Goal: Task Accomplishment & Management: Manage account settings

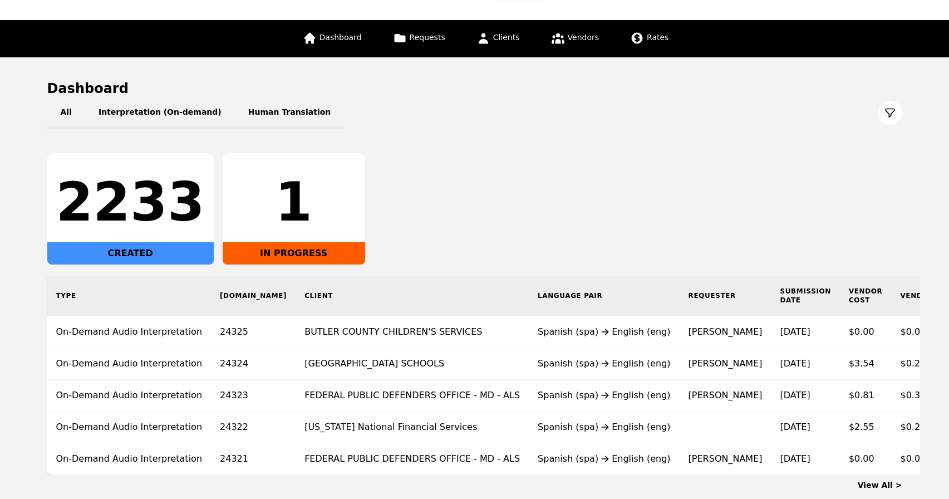
scroll to position [45, 0]
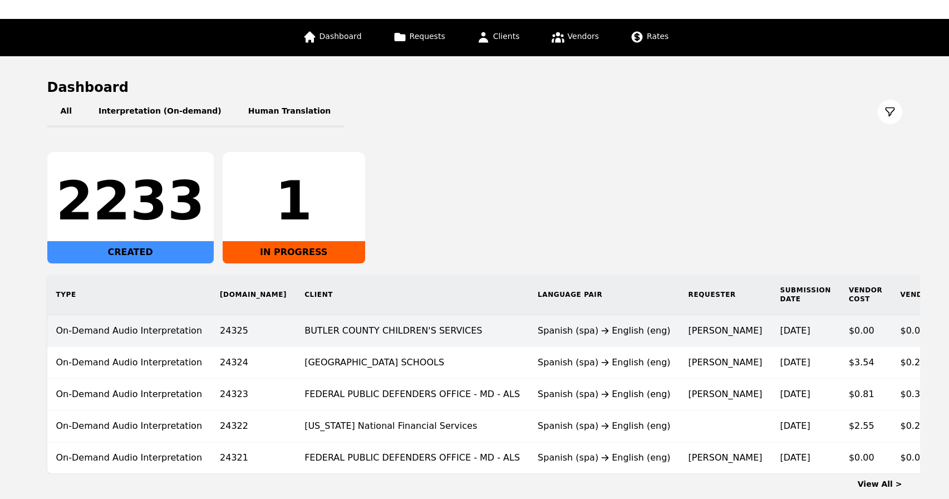
click at [529, 338] on td "Spanish (spa) English (eng)" at bounding box center [604, 331] width 151 height 32
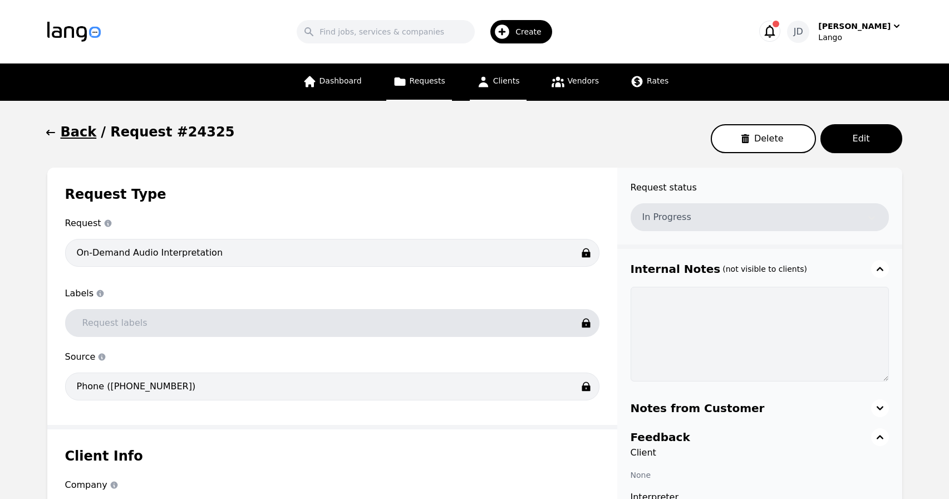
click at [500, 83] on span "Clients" at bounding box center [506, 80] width 27 height 9
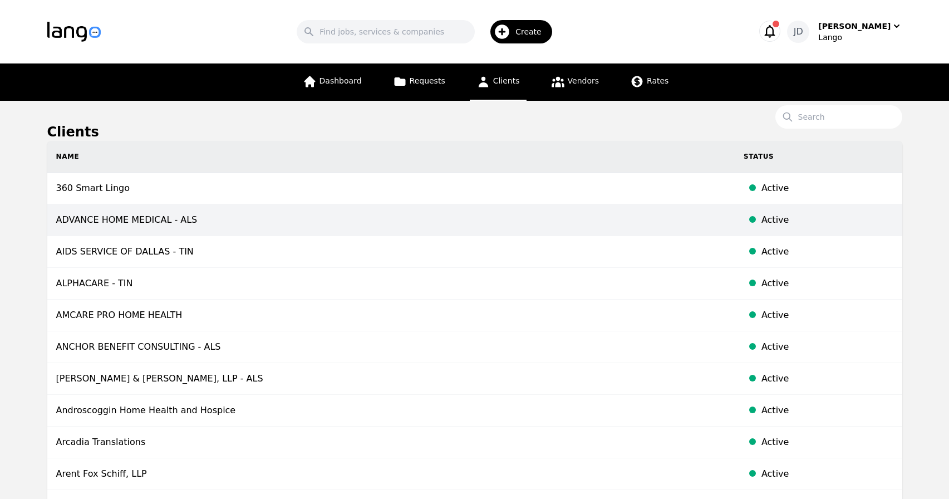
click at [184, 230] on td "ADVANCE HOME MEDICAL - ALS" at bounding box center [390, 220] width 687 height 32
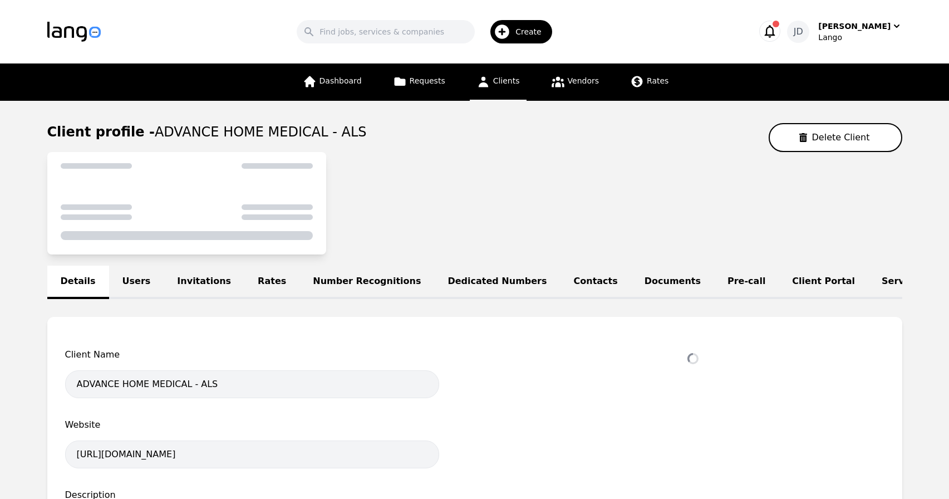
select select "active"
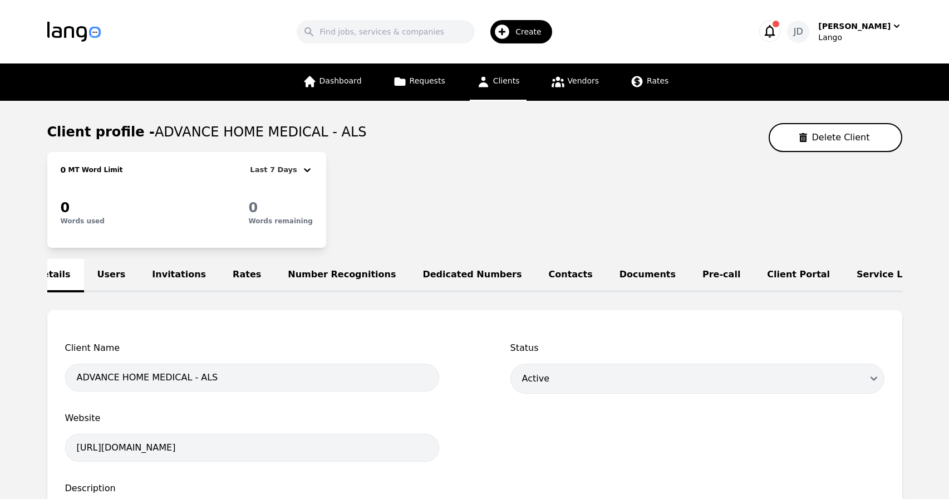
scroll to position [0, 68]
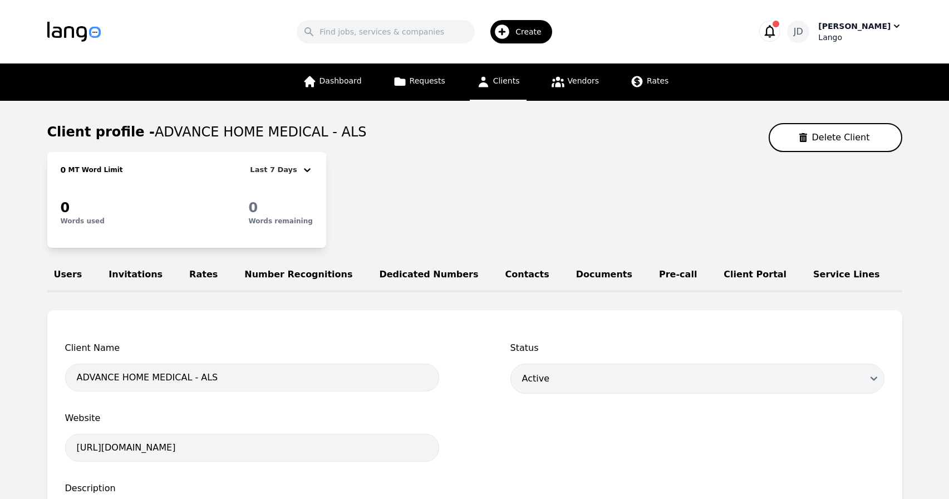
click at [845, 37] on div "Lango" at bounding box center [859, 37] width 83 height 11
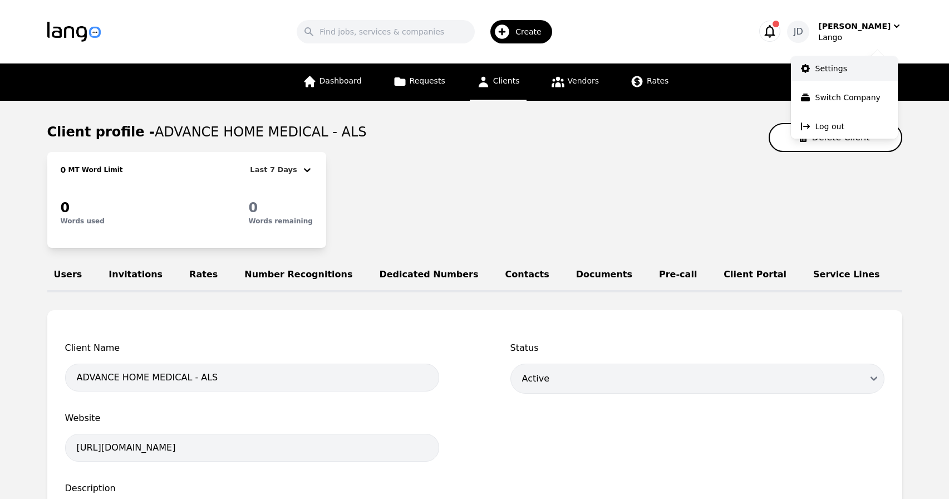
click at [843, 68] on p "Settings" at bounding box center [831, 68] width 32 height 11
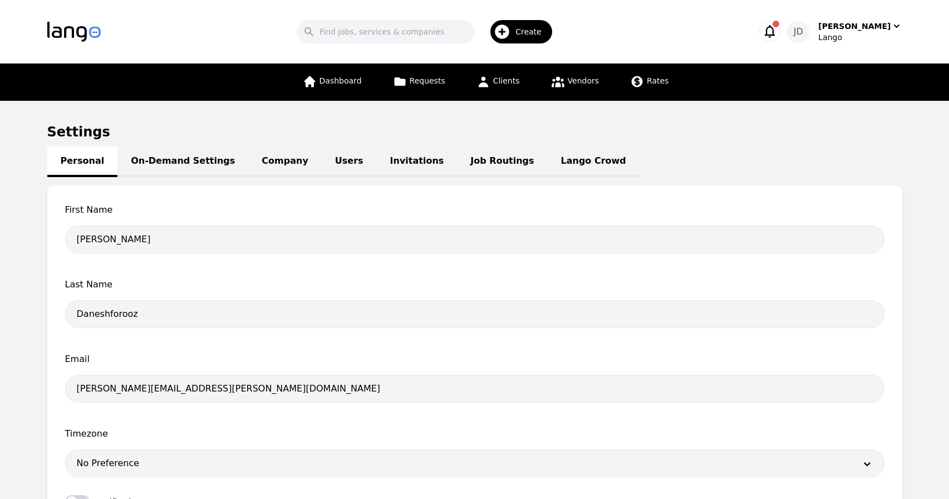
click at [205, 164] on link "On-Demand Settings" at bounding box center [182, 161] width 131 height 31
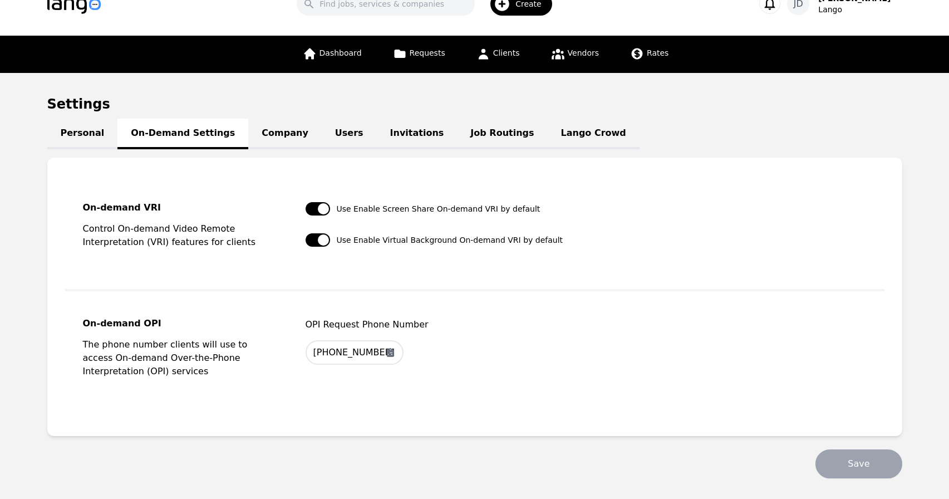
scroll to position [27, 0]
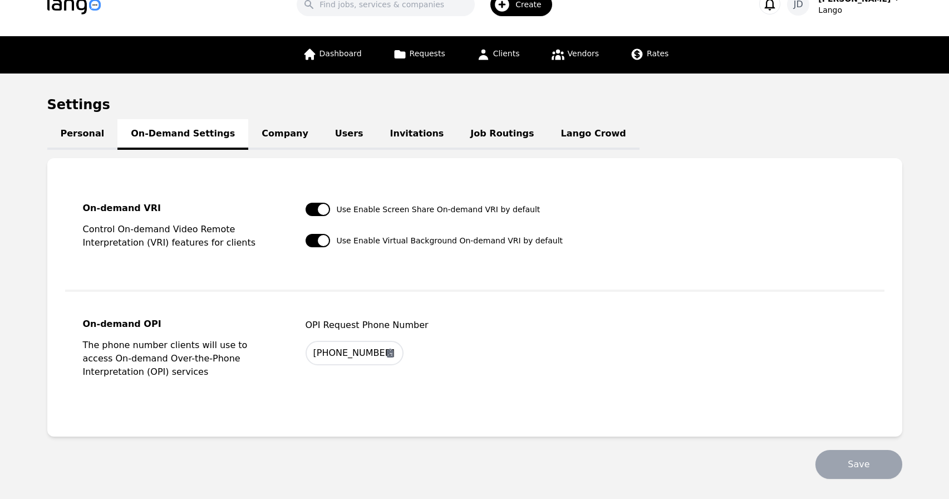
click at [277, 131] on link "Company" at bounding box center [284, 134] width 73 height 31
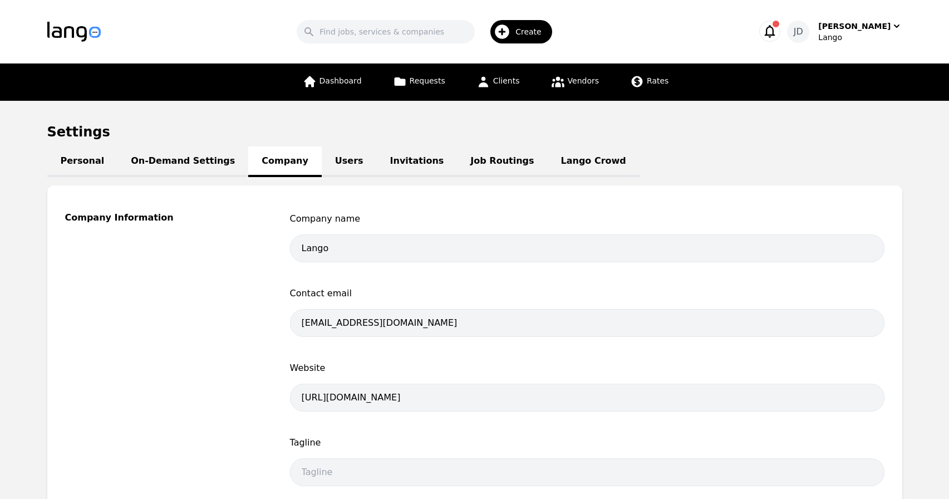
click at [322, 163] on link "Users" at bounding box center [349, 161] width 55 height 31
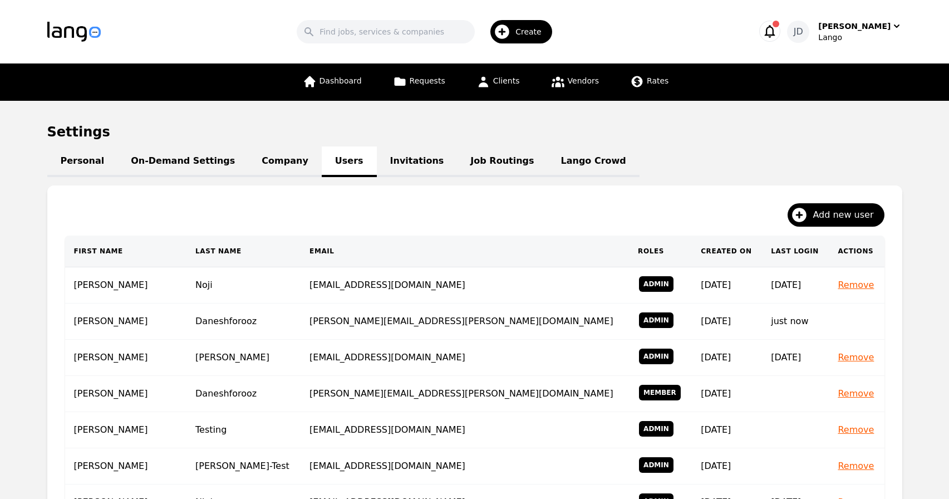
click at [482, 161] on link "Job Routings" at bounding box center [502, 161] width 90 height 31
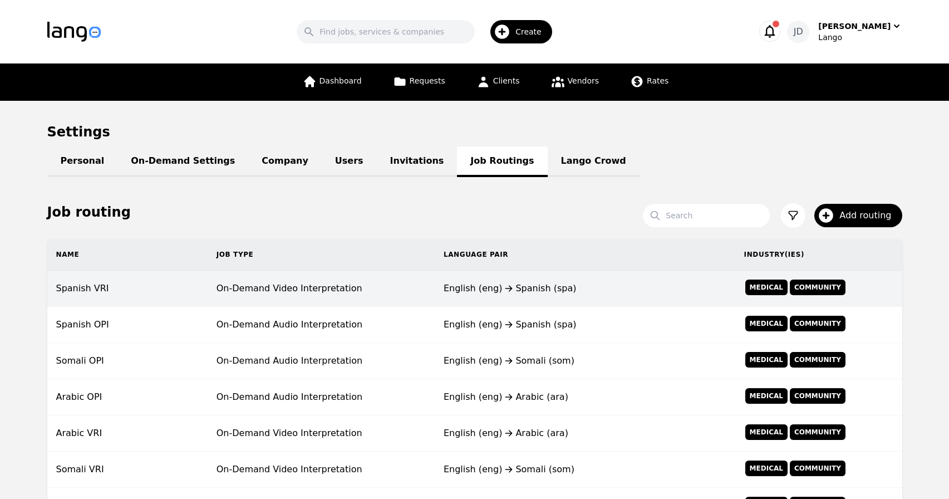
click at [274, 293] on td "On-Demand Video Interpretation" at bounding box center [321, 288] width 227 height 36
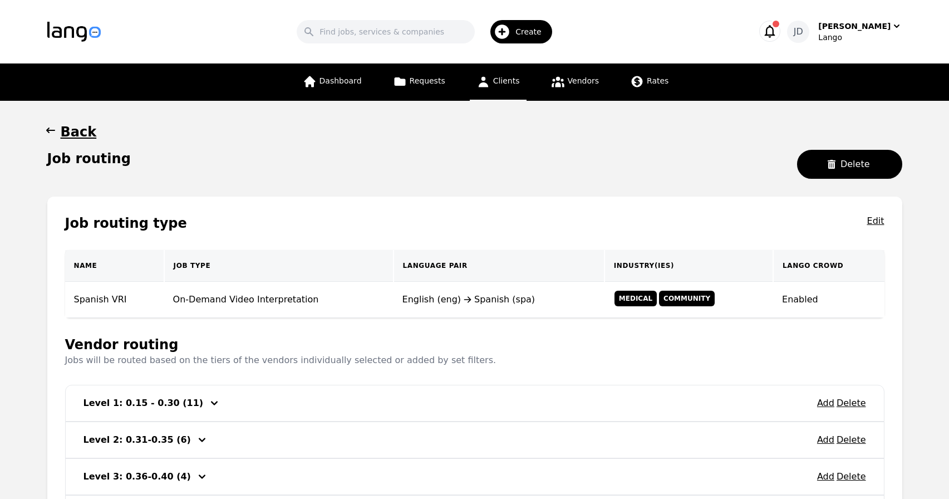
click at [490, 80] on link "Clients" at bounding box center [498, 81] width 57 height 37
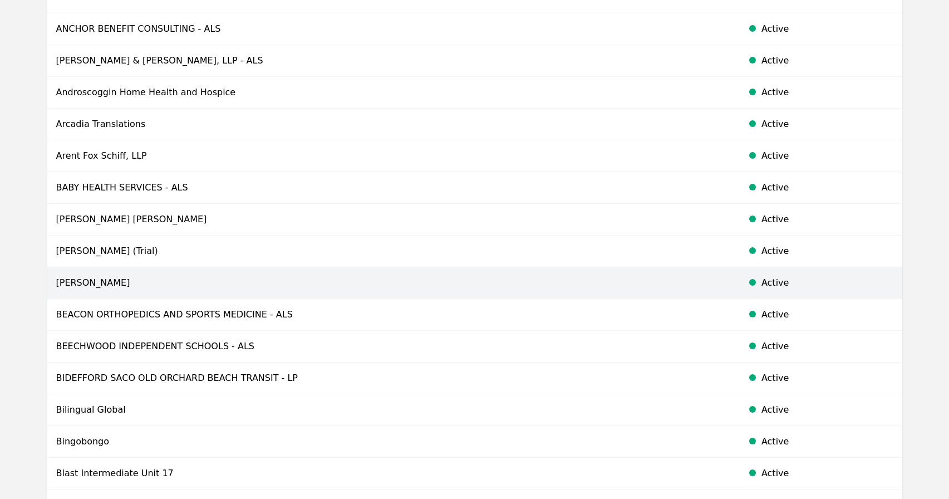
scroll to position [594, 0]
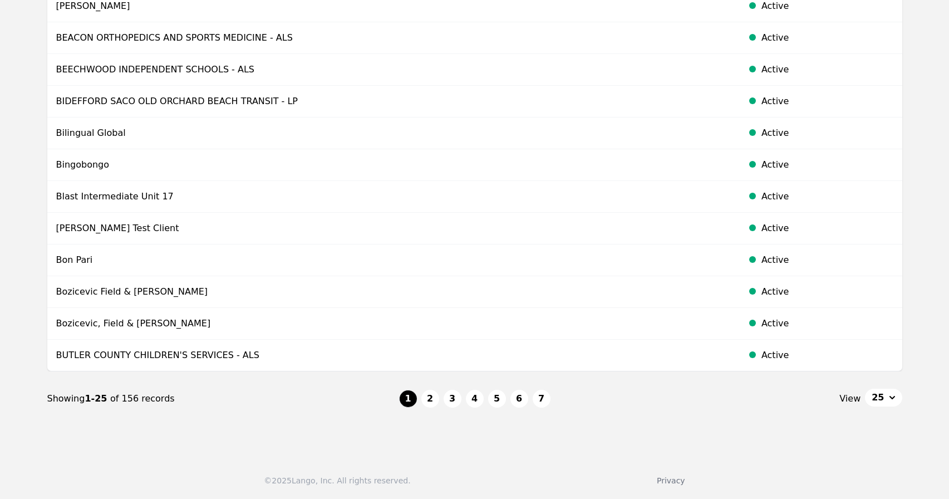
click at [463, 401] on ul "1 2 3 4 5 6 7" at bounding box center [474, 399] width 151 height 18
click at [474, 399] on button "4" at bounding box center [475, 399] width 18 height 18
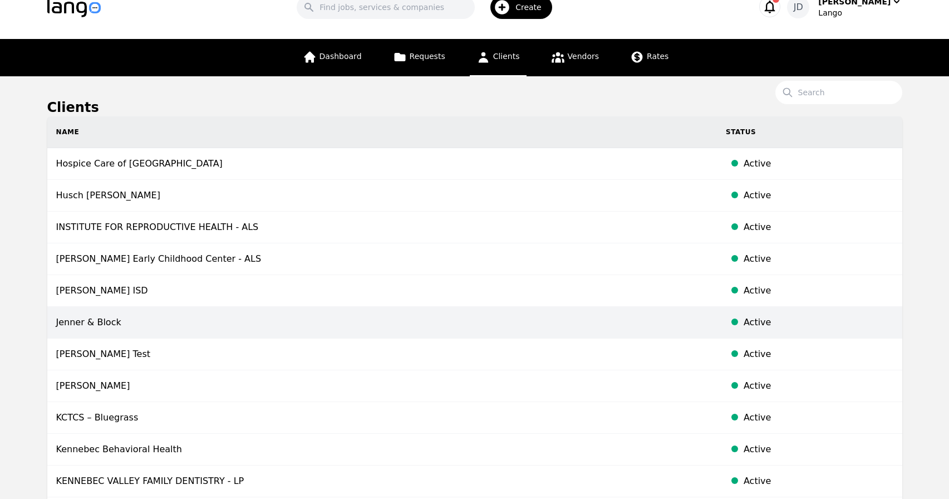
scroll to position [26, 0]
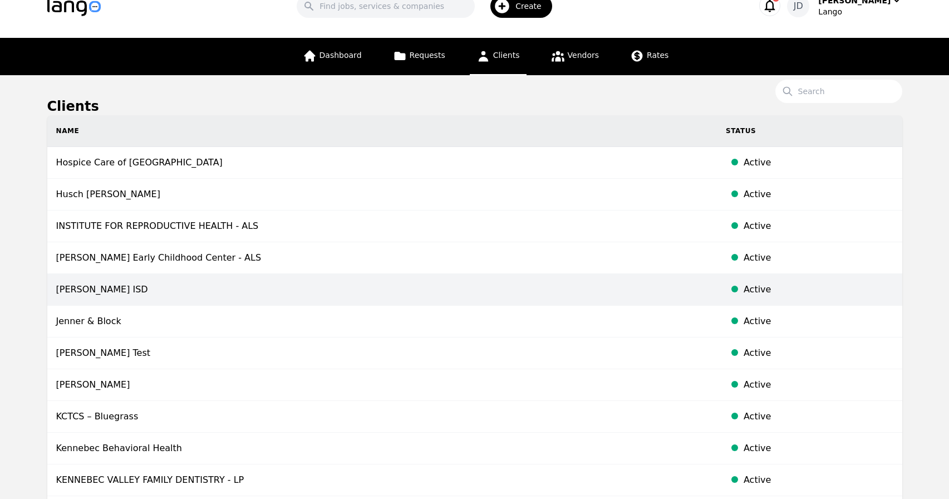
click at [211, 289] on td "Jarrell ISD" at bounding box center [381, 290] width 669 height 32
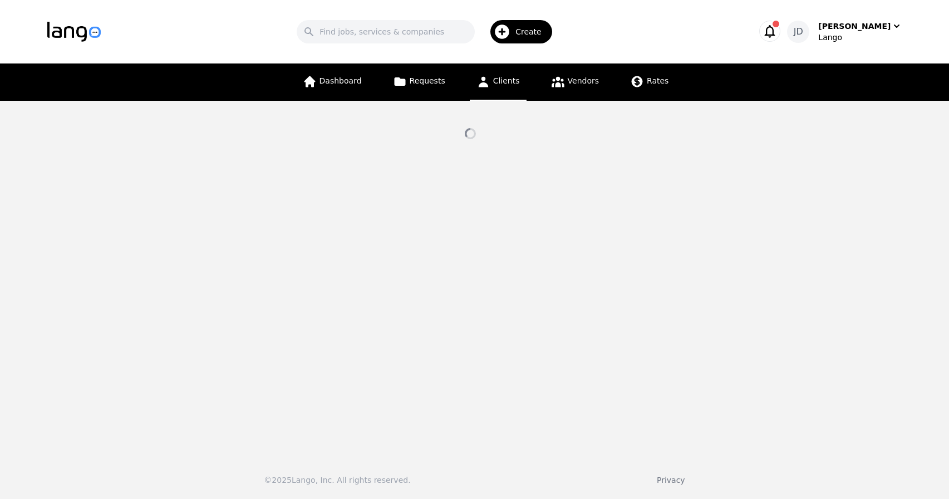
select select "active"
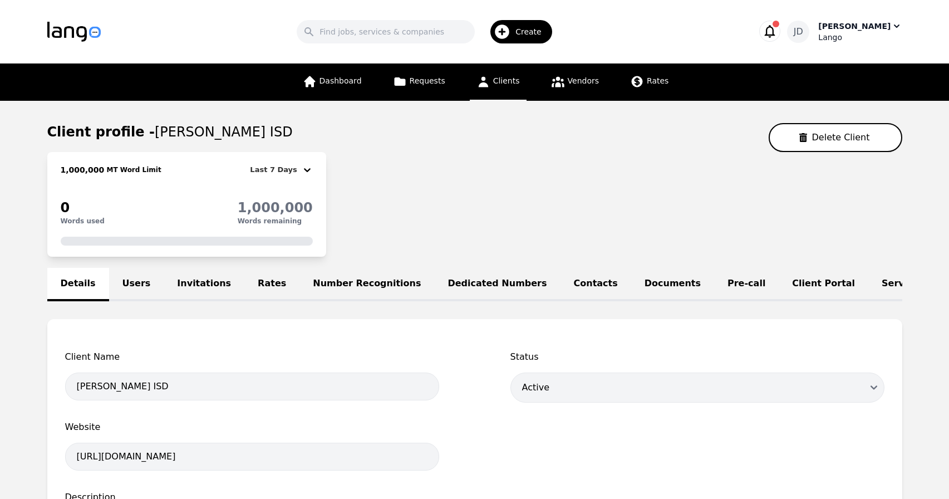
click at [838, 32] on div "Lango" at bounding box center [859, 37] width 83 height 11
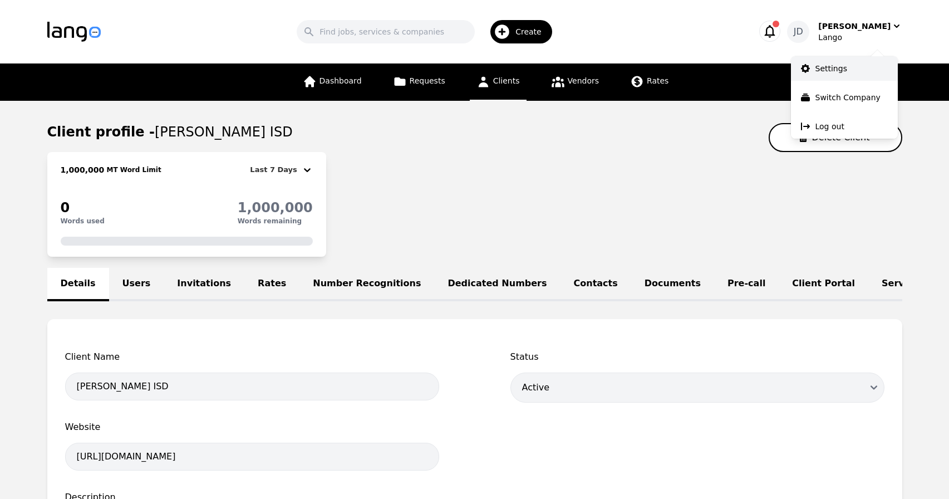
click at [841, 72] on p "Settings" at bounding box center [831, 68] width 32 height 11
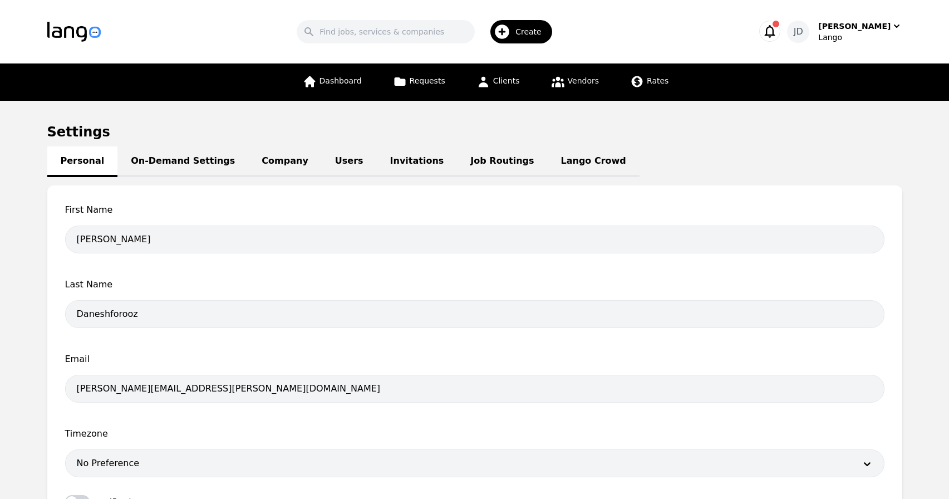
click at [457, 165] on link "Job Routings" at bounding box center [502, 161] width 90 height 31
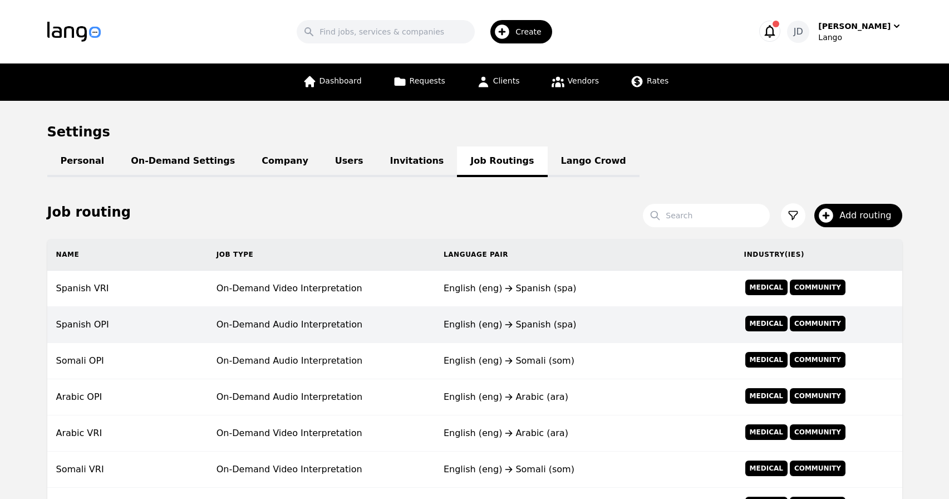
click at [291, 324] on td "On-Demand Audio Interpretation" at bounding box center [321, 325] width 227 height 36
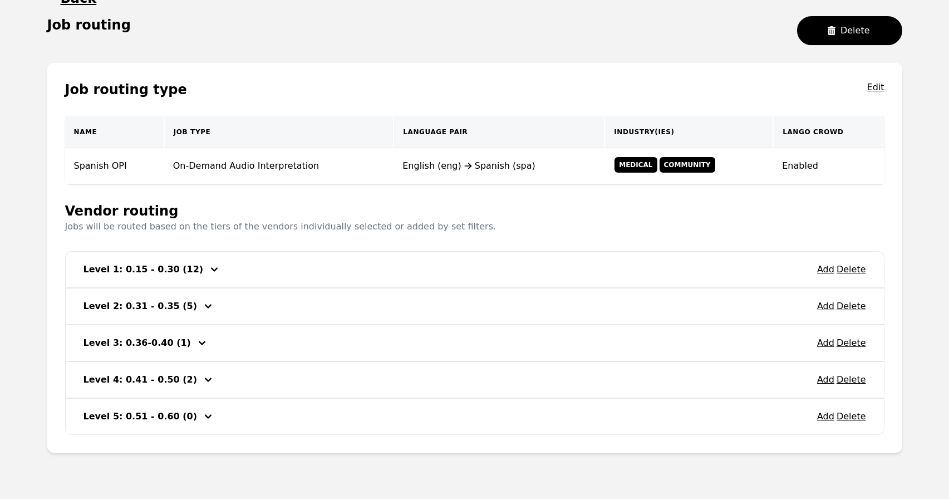
scroll to position [161, 0]
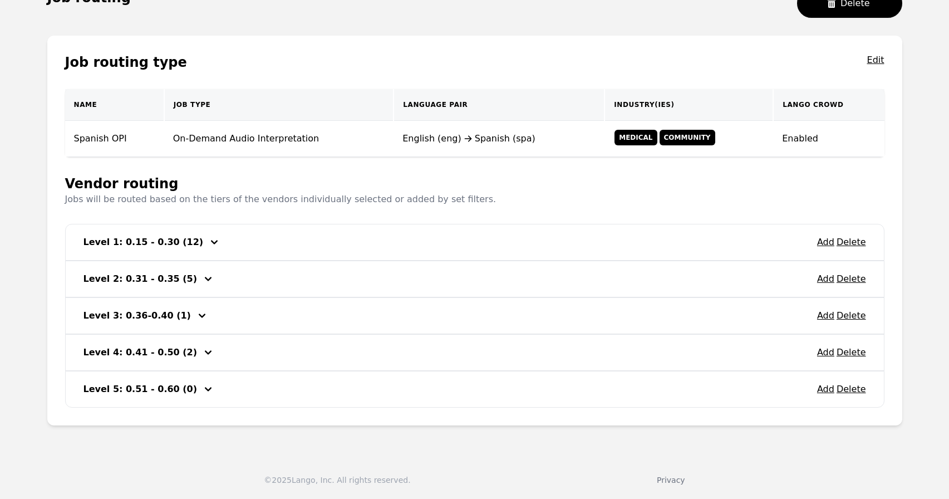
click at [185, 250] on div "Level 1: 0.15 - 0.30 (12)" at bounding box center [144, 242] width 122 height 18
click at [208, 244] on icon "button" at bounding box center [214, 241] width 13 height 13
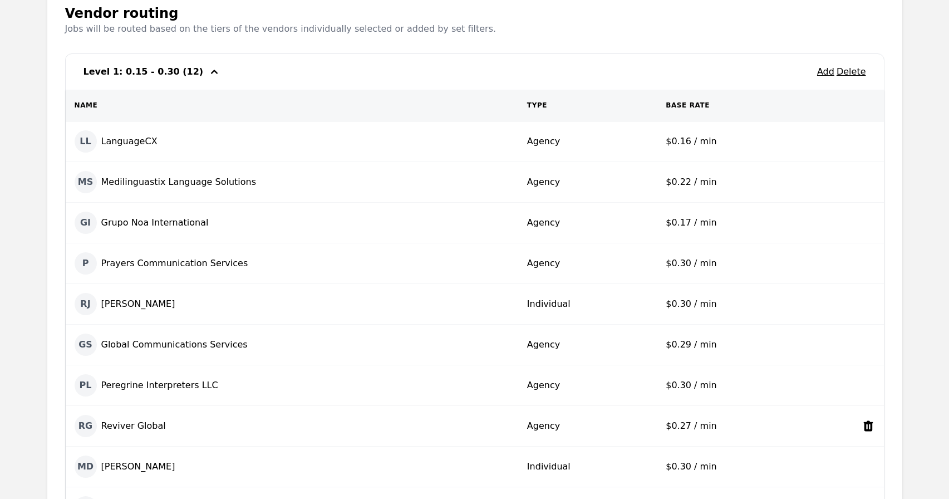
scroll to position [329, 0]
click at [208, 73] on icon "button" at bounding box center [214, 73] width 13 height 13
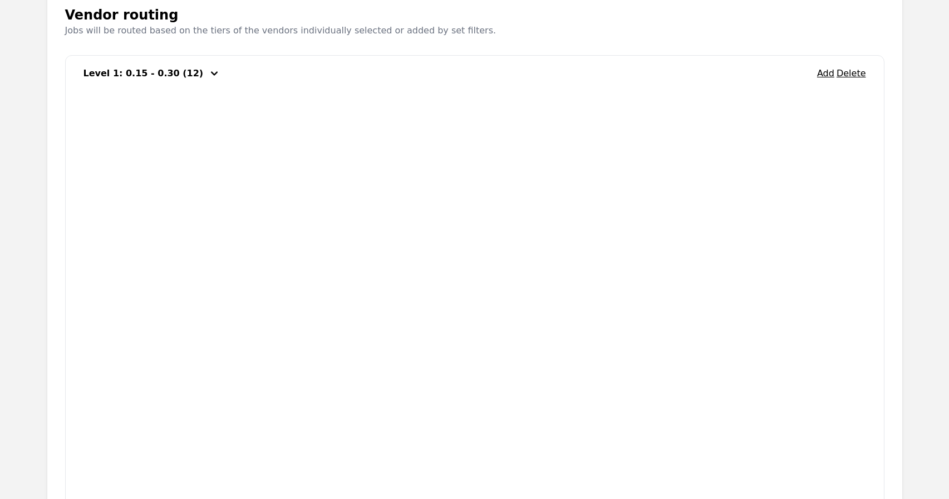
scroll to position [161, 0]
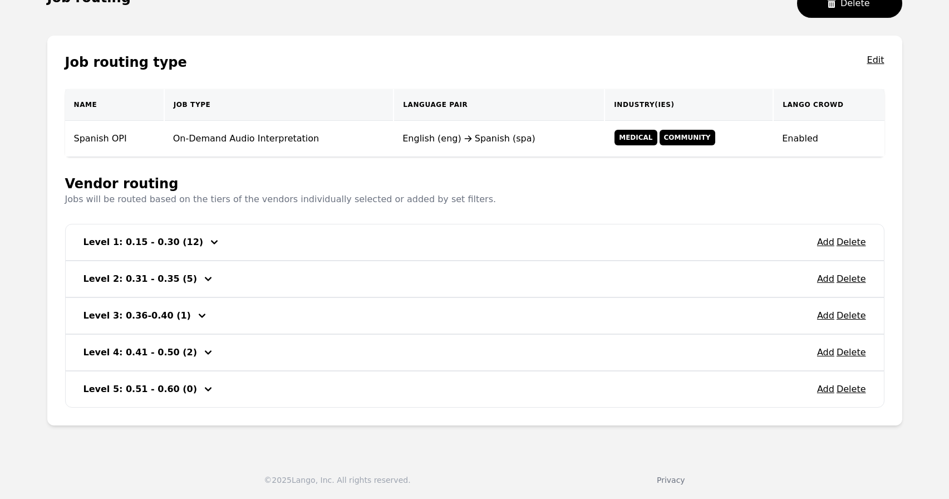
click at [201, 280] on icon "button" at bounding box center [207, 278] width 13 height 13
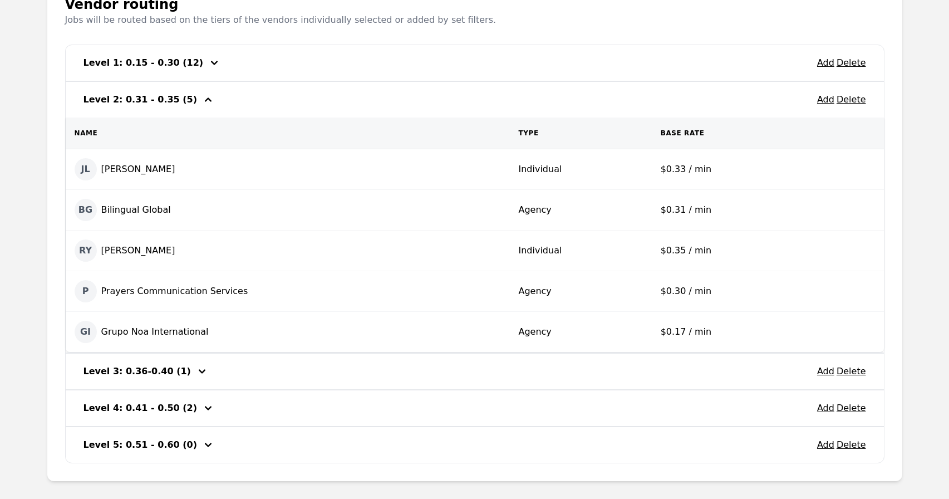
scroll to position [349, 0]
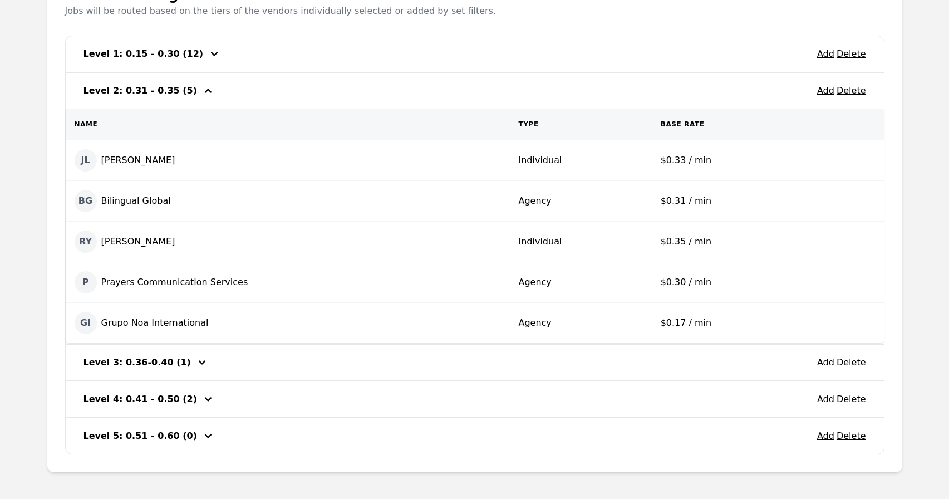
click at [201, 91] on icon "button" at bounding box center [207, 90] width 13 height 13
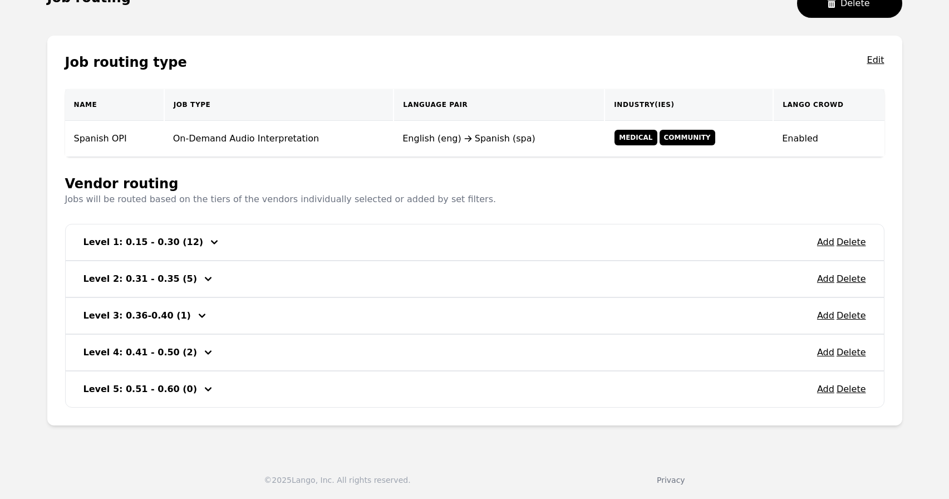
scroll to position [161, 0]
click at [201, 352] on icon "button" at bounding box center [207, 352] width 13 height 13
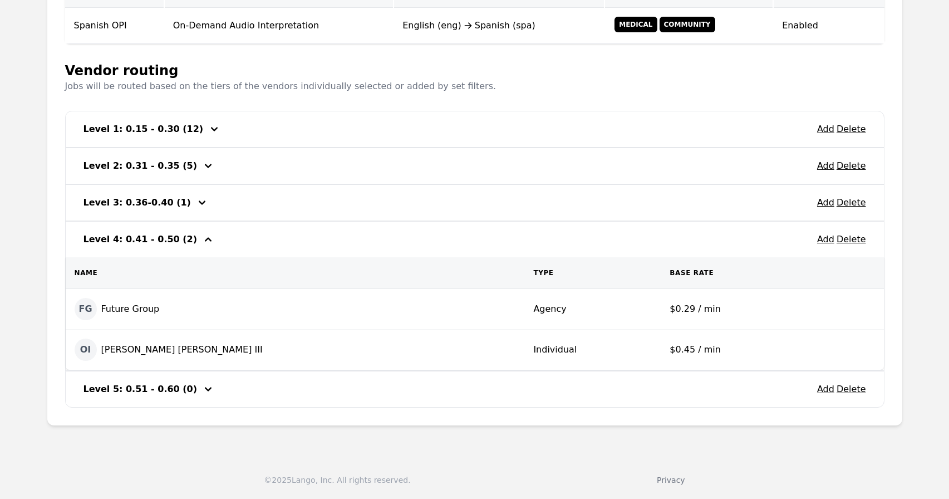
click at [205, 388] on icon "button" at bounding box center [208, 389] width 7 height 4
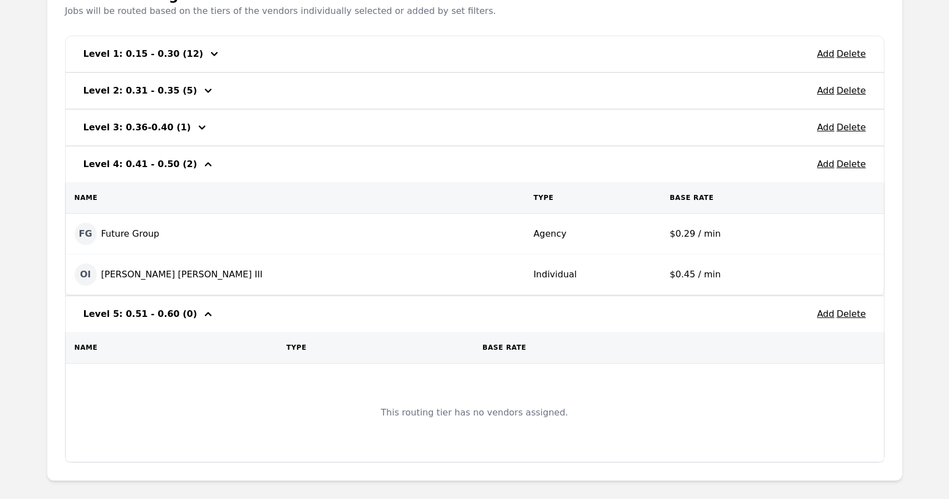
click at [201, 316] on icon "button" at bounding box center [207, 313] width 13 height 13
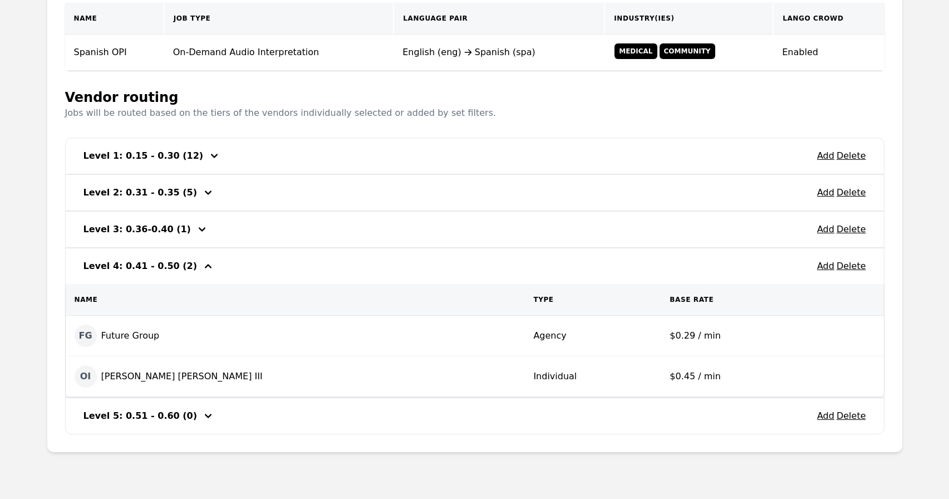
scroll to position [244, 0]
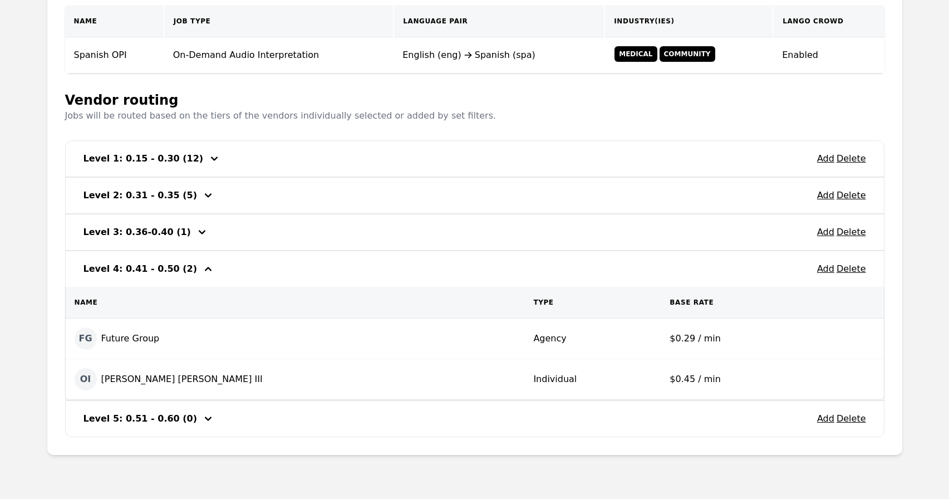
click at [205, 269] on icon "button" at bounding box center [208, 269] width 7 height 4
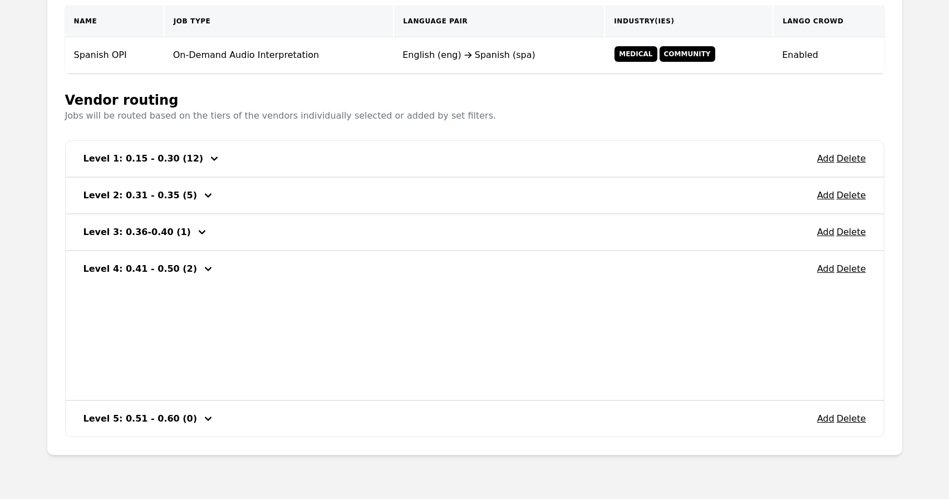
scroll to position [161, 0]
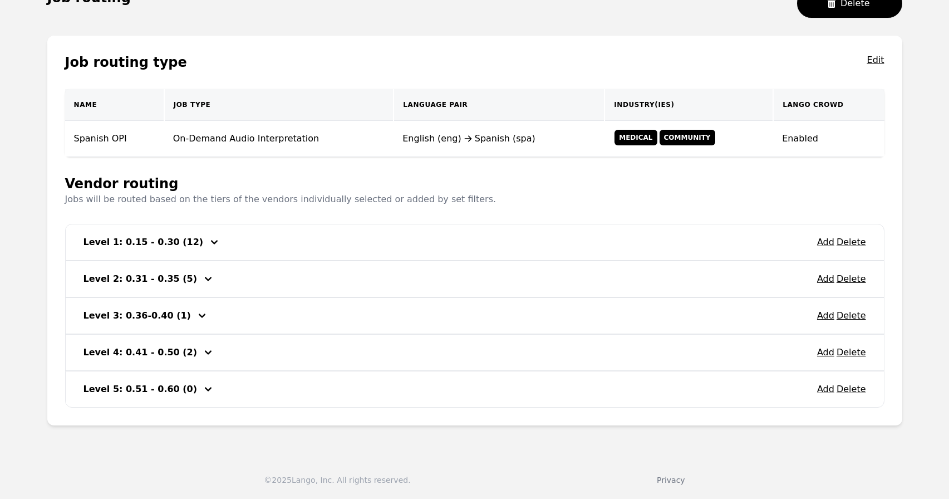
click at [211, 243] on icon "button" at bounding box center [214, 242] width 7 height 4
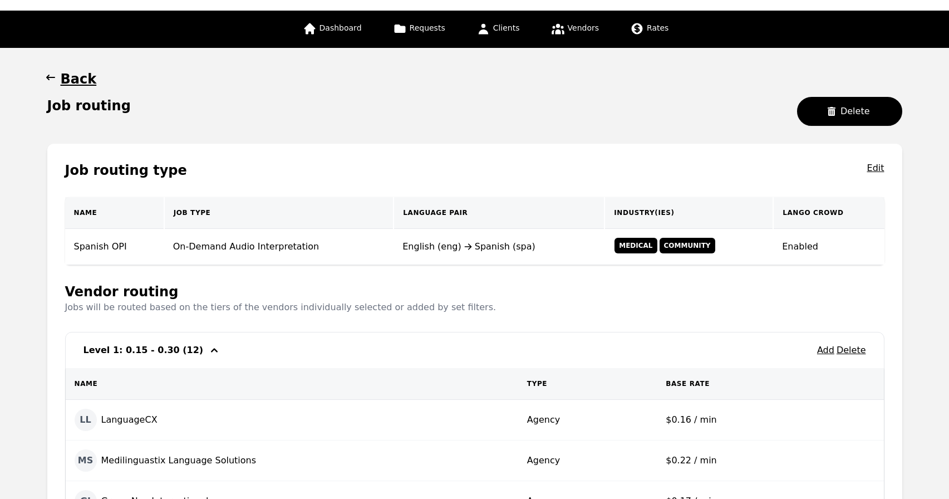
scroll to position [53, 0]
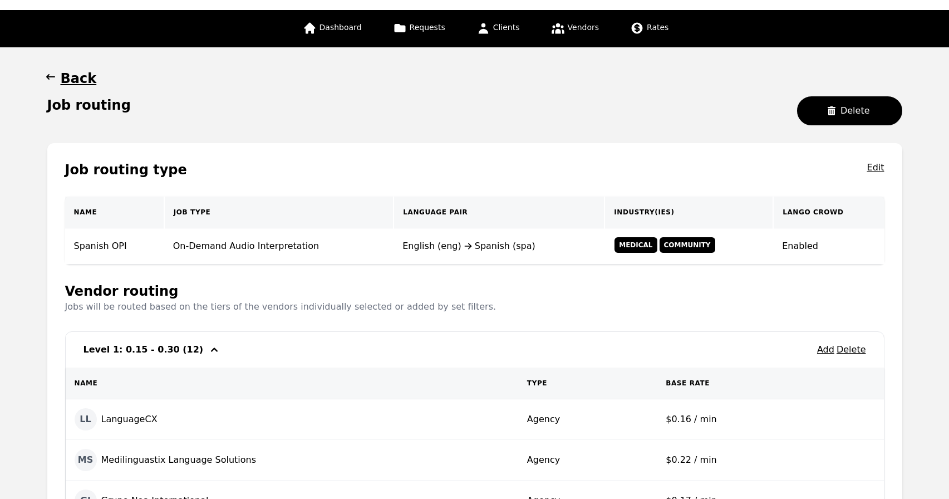
click at [211, 349] on icon "button" at bounding box center [214, 349] width 7 height 4
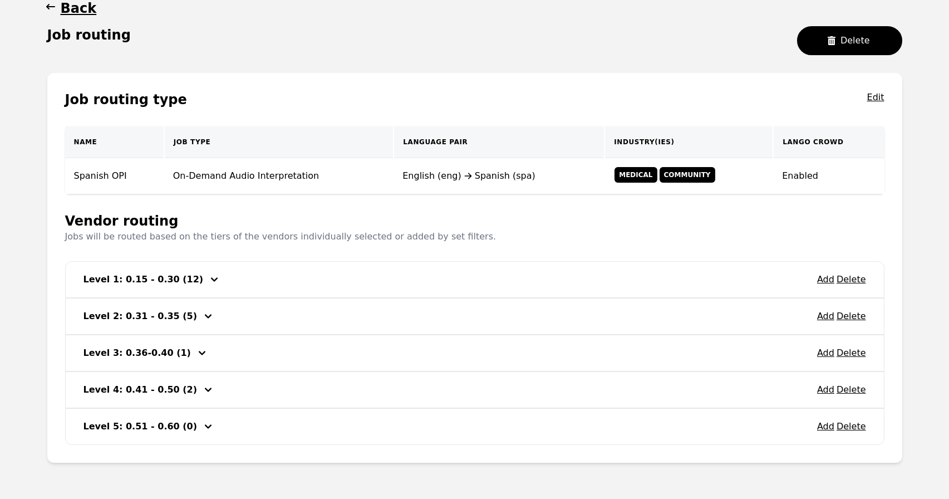
scroll to position [121, 0]
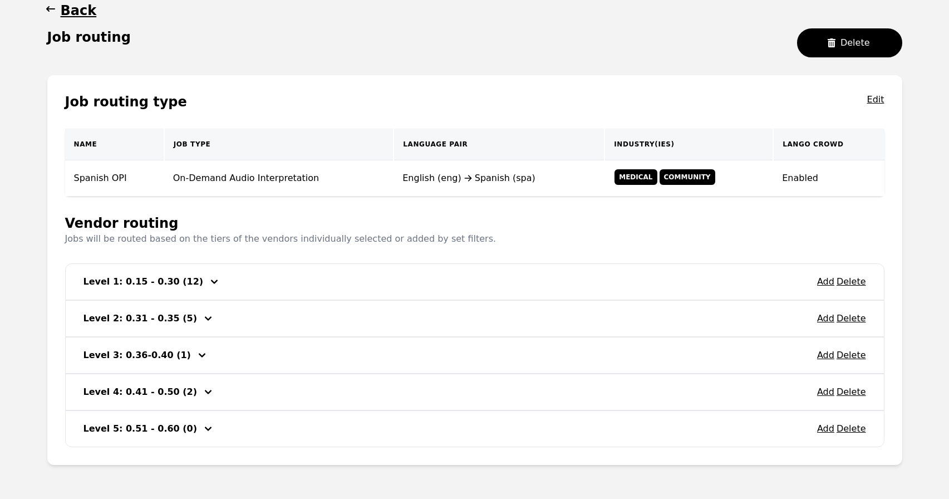
click at [208, 285] on icon "button" at bounding box center [214, 281] width 13 height 13
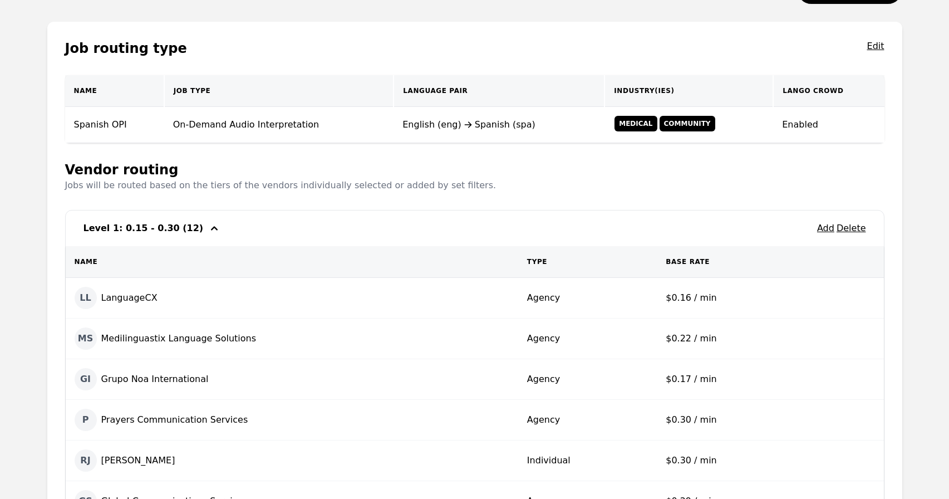
scroll to position [227, 0]
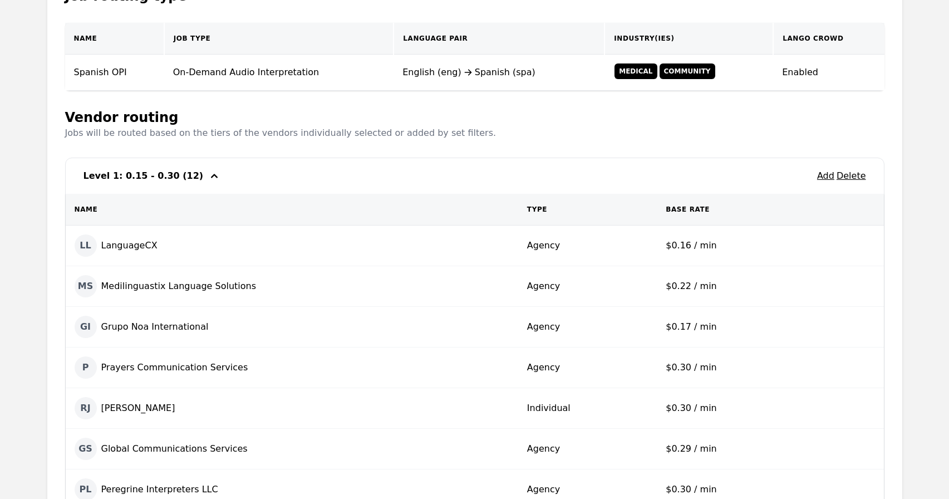
click at [208, 176] on icon "button" at bounding box center [214, 175] width 13 height 13
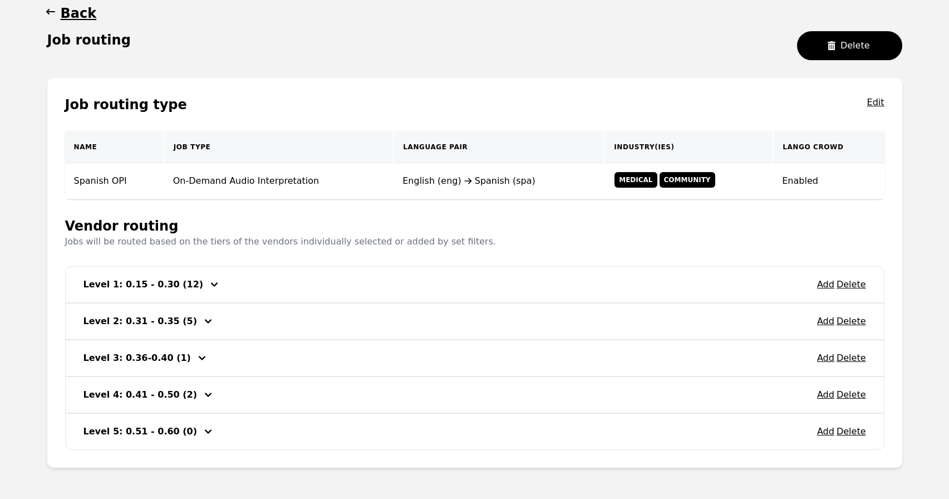
scroll to position [132, 0]
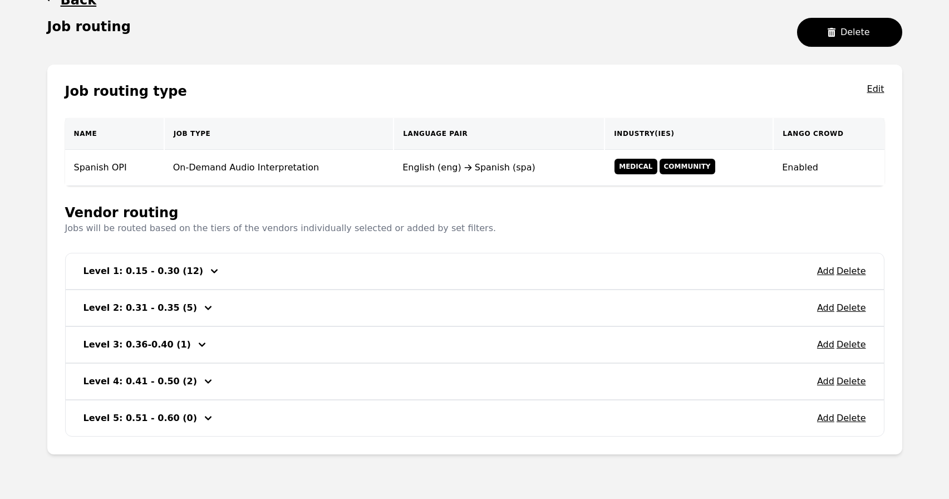
click at [208, 273] on icon "button" at bounding box center [214, 270] width 13 height 13
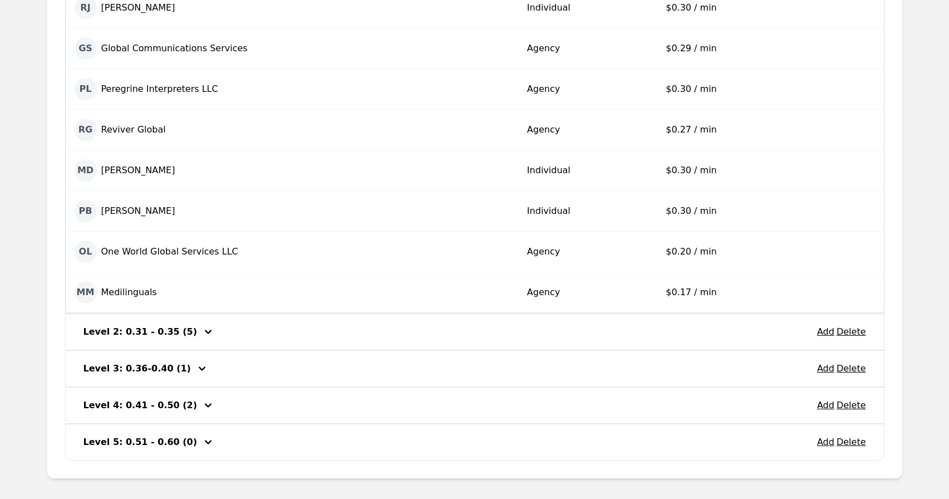
scroll to position [632, 0]
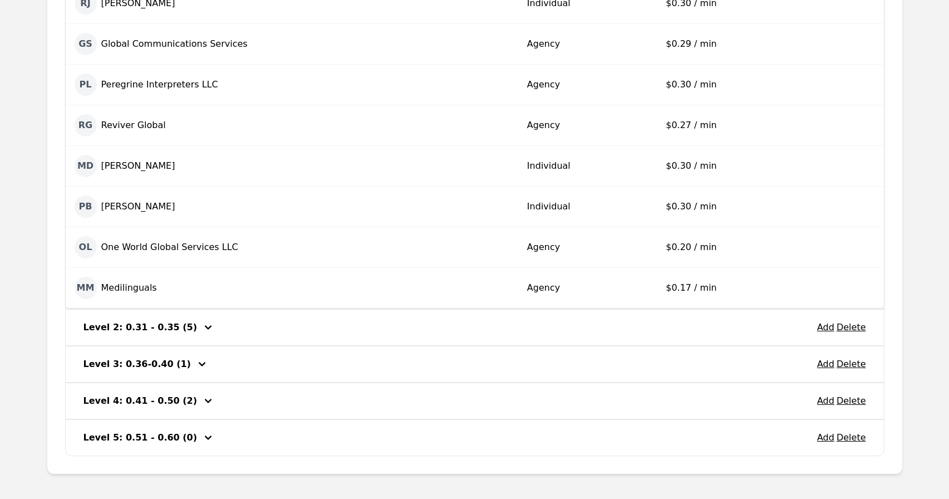
click at [201, 332] on icon "button" at bounding box center [207, 327] width 13 height 13
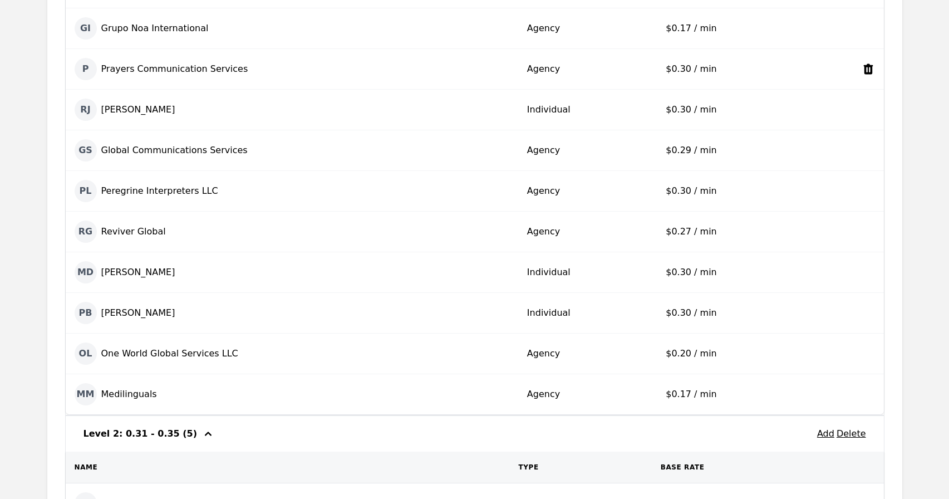
scroll to position [532, 0]
